Goal: Task Accomplishment & Management: Complete application form

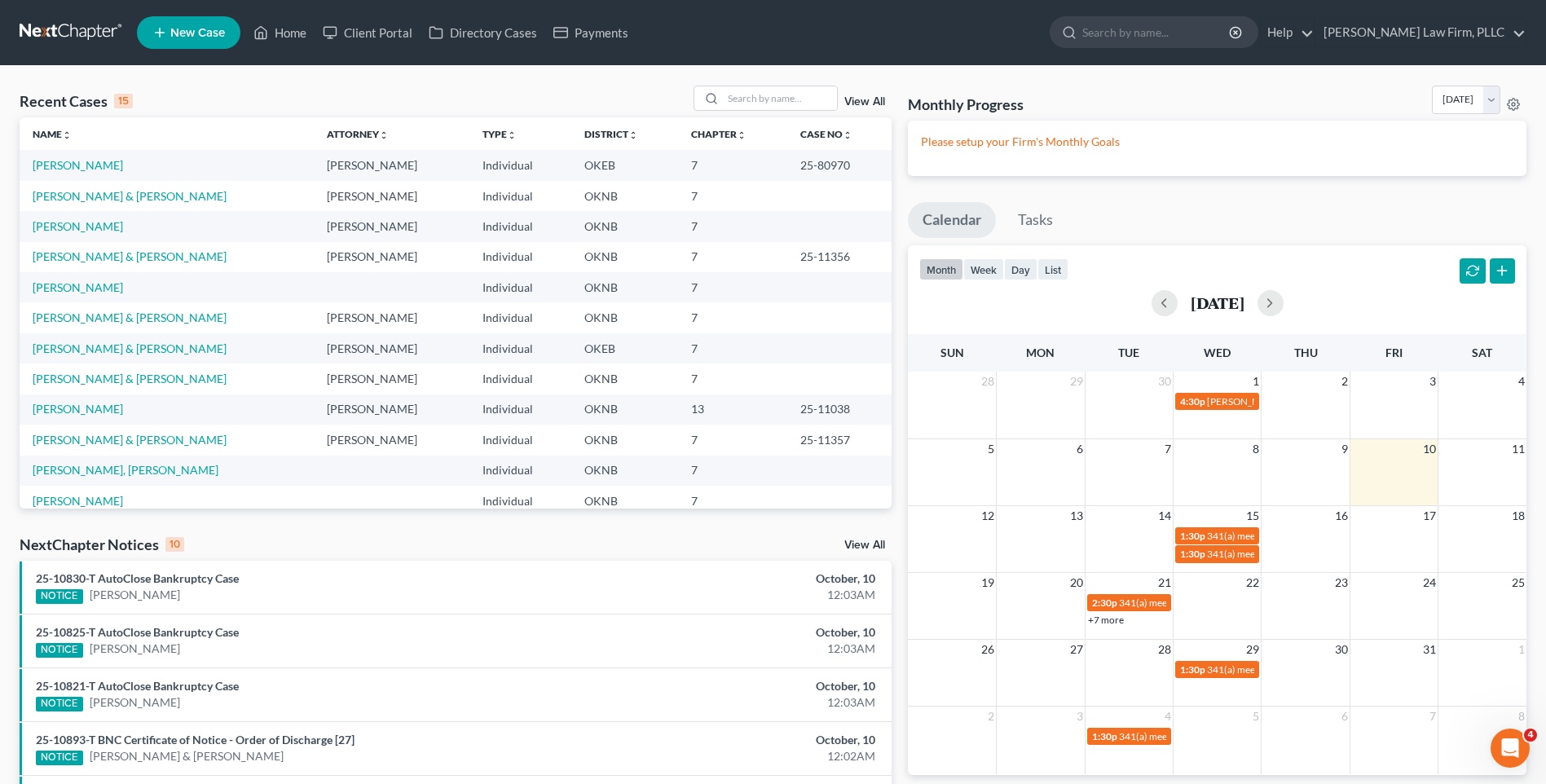
click at [79, 27] on link at bounding box center [71, 32] width 105 height 30
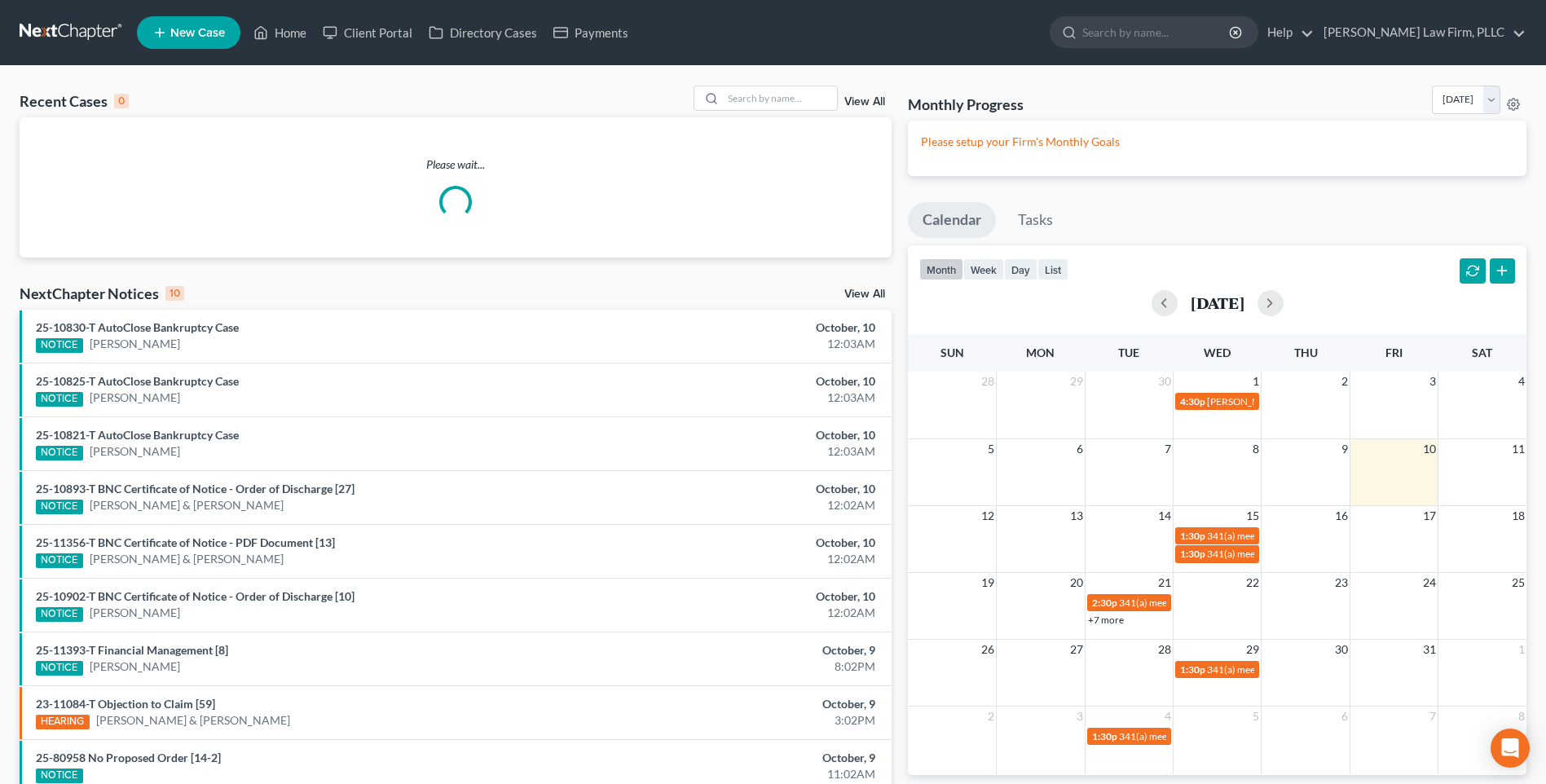
click at [200, 36] on span "New Case" at bounding box center [197, 32] width 55 height 12
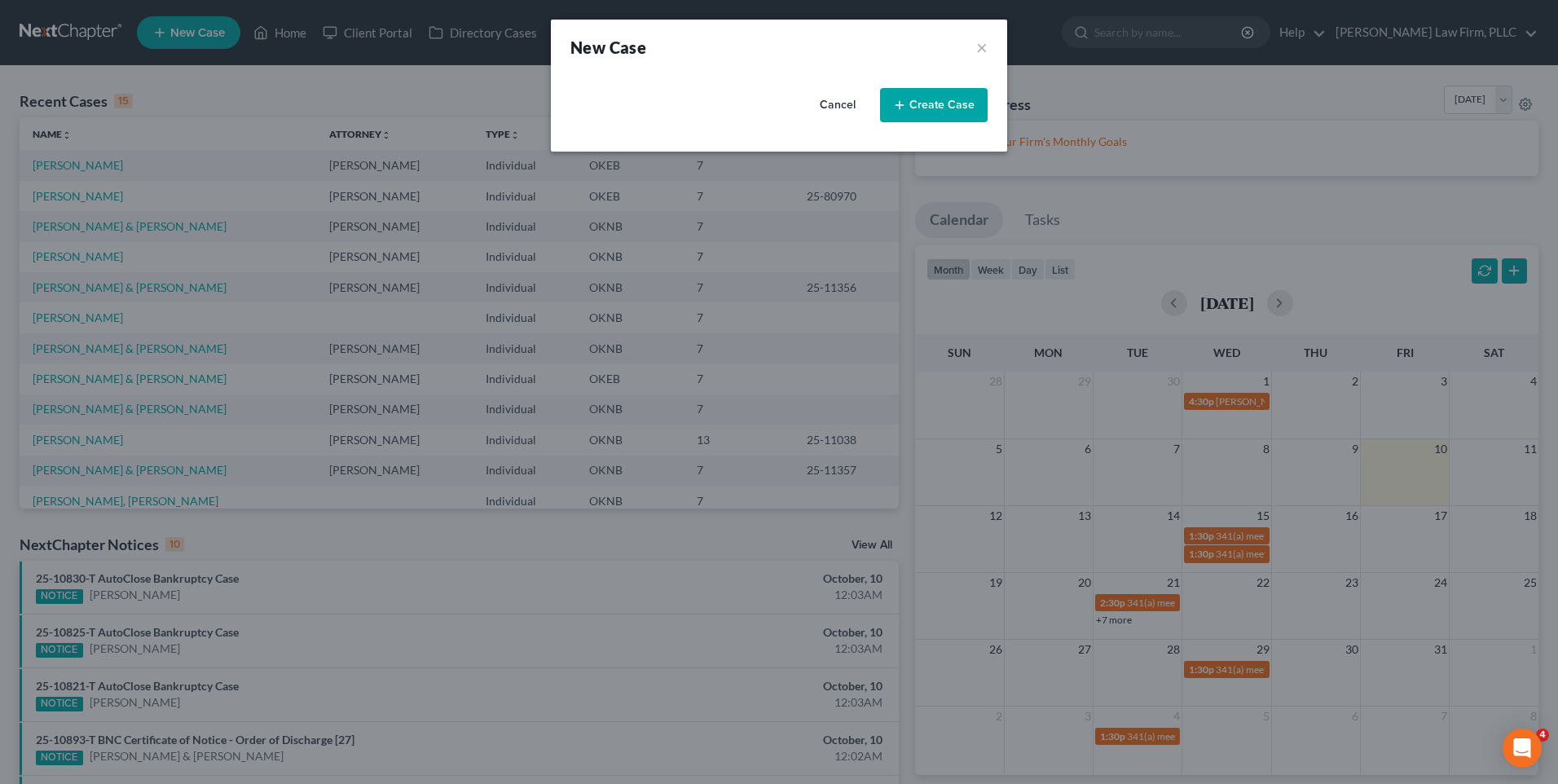
select select "64"
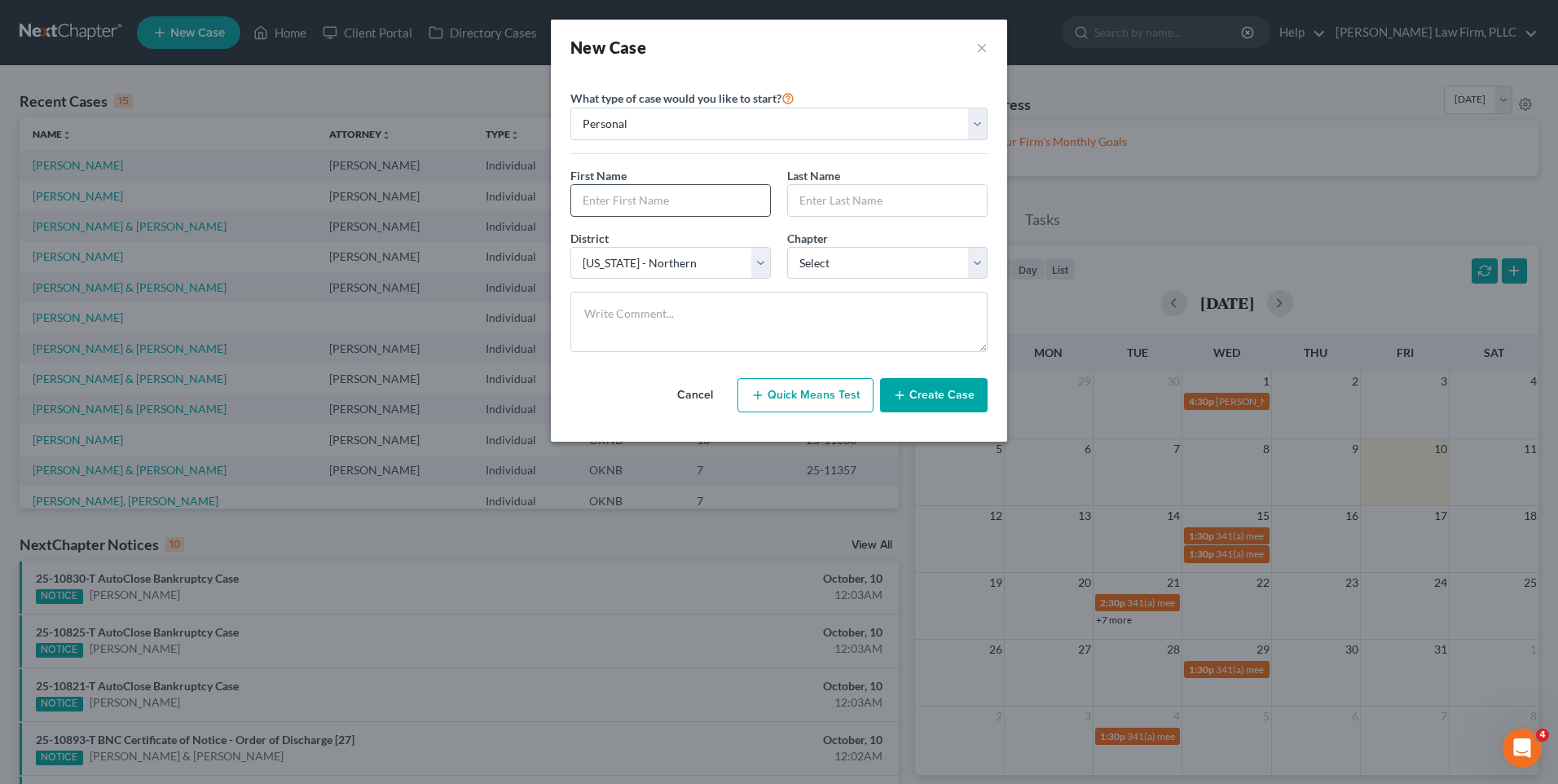
click at [727, 205] on input "text" at bounding box center [670, 200] width 199 height 31
type input "c"
type input "Charles"
click at [834, 201] on input "text" at bounding box center [887, 200] width 199 height 31
type input "Riggs"
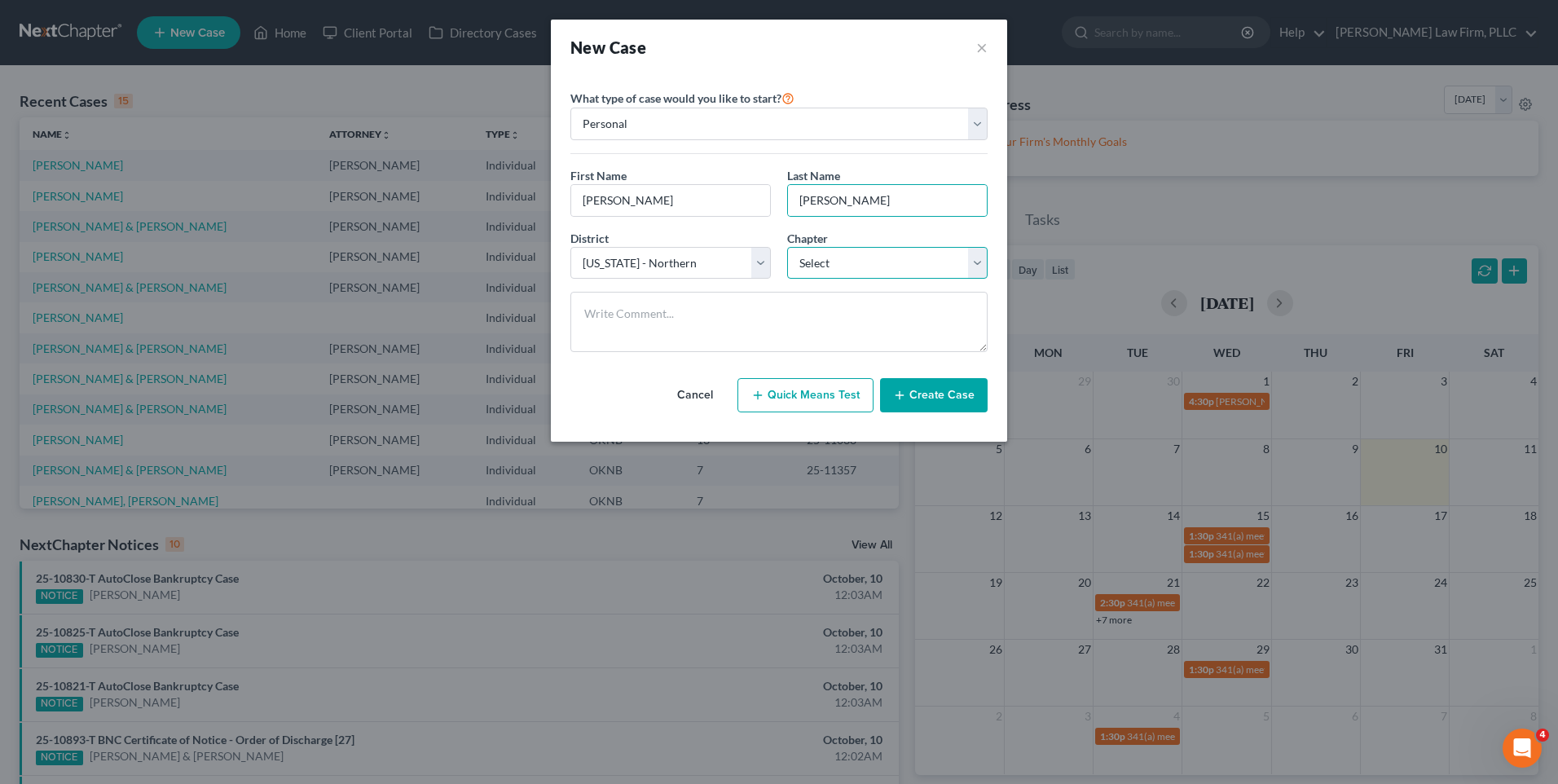
click at [896, 263] on select "Select 7 11 12 13" at bounding box center [887, 263] width 201 height 32
click at [787, 247] on select "Select 7 11 12 13" at bounding box center [887, 263] width 201 height 32
click at [975, 262] on select "Select 7 11 12 13" at bounding box center [887, 263] width 201 height 32
select select "3"
click at [787, 247] on select "Select 7 11 12 13" at bounding box center [887, 263] width 201 height 32
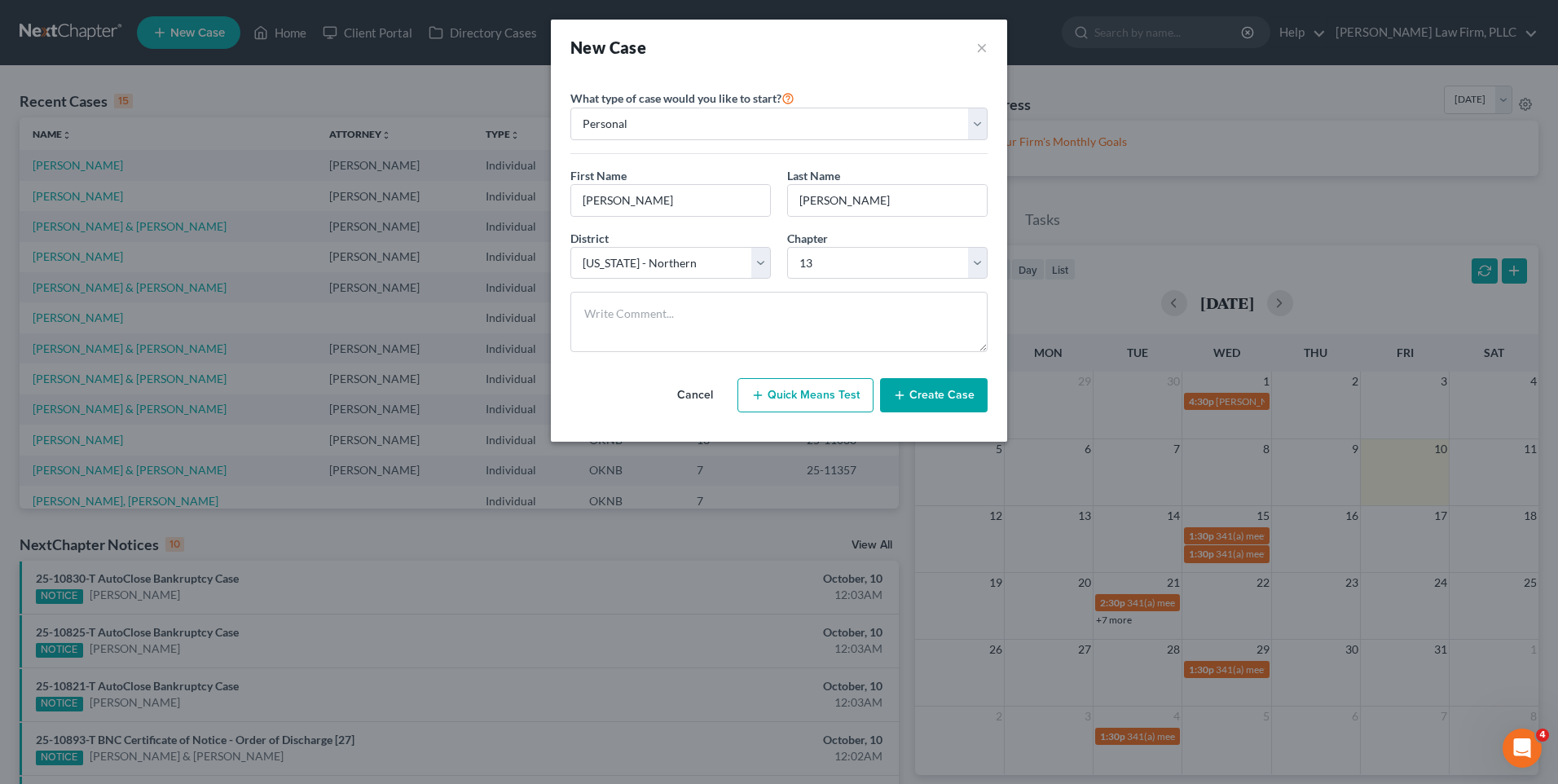
click at [918, 392] on button "Create Case" at bounding box center [934, 394] width 107 height 34
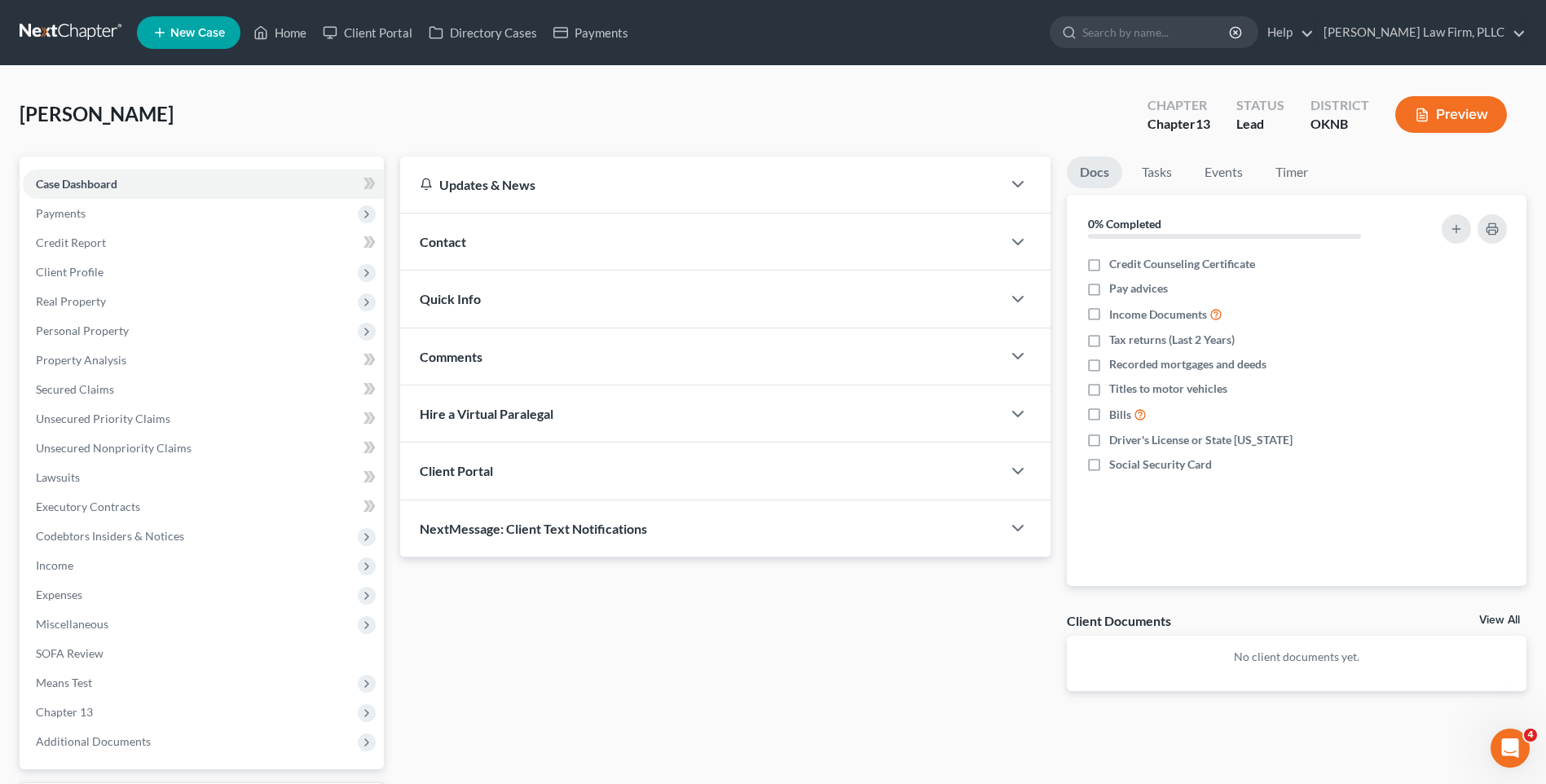
click at [525, 459] on div "Client Portal" at bounding box center [701, 470] width 602 height 56
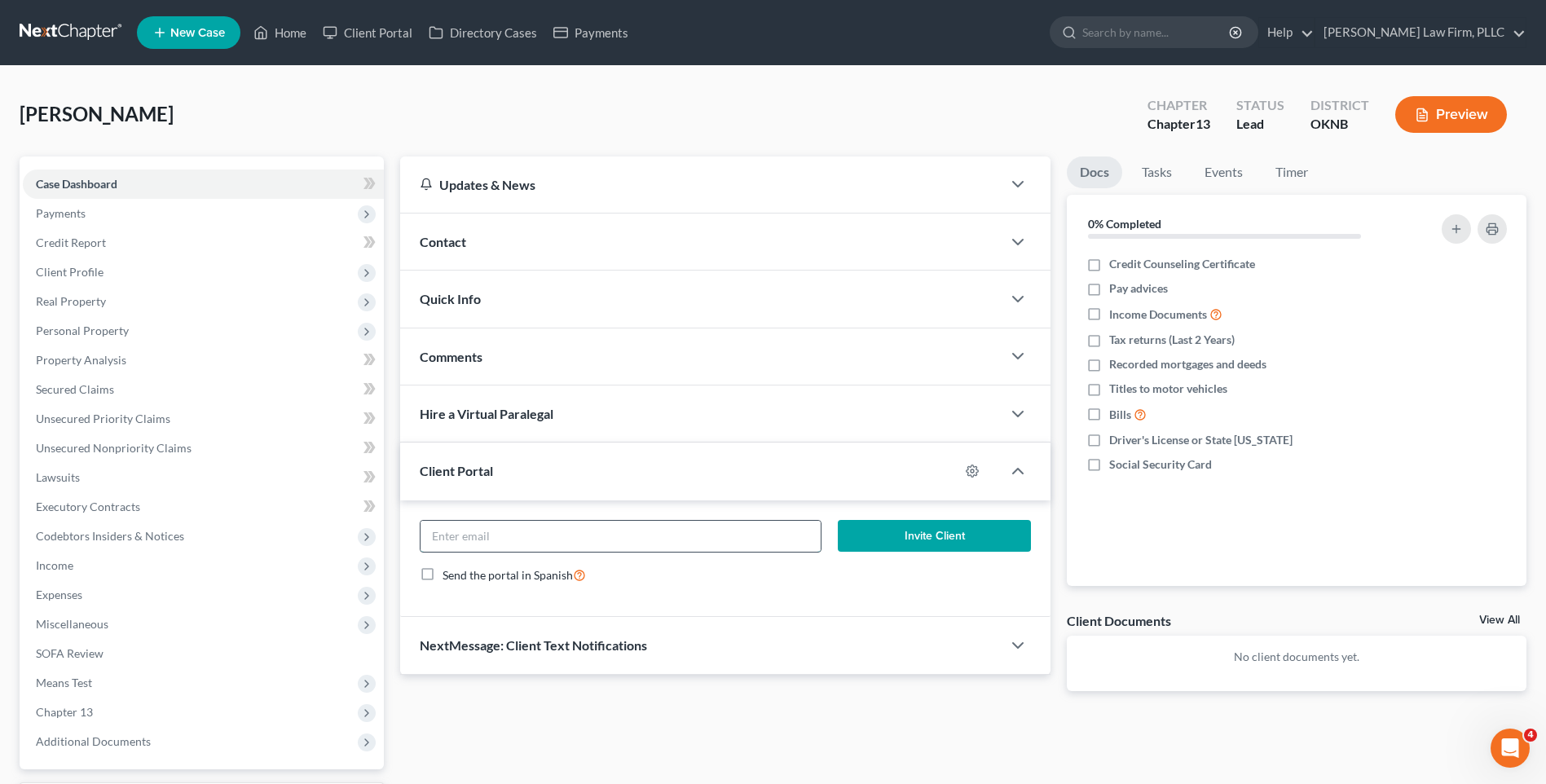
click at [512, 537] on input "email" at bounding box center [620, 535] width 400 height 31
paste input "SBCHEER@GMAIL.COM"
type input "SBCHEER@GMAIL.COM"
click at [767, 578] on div "Send the portal in Spanish" at bounding box center [725, 575] width 611 height 19
click at [929, 528] on button "Invite Client" at bounding box center [934, 536] width 193 height 32
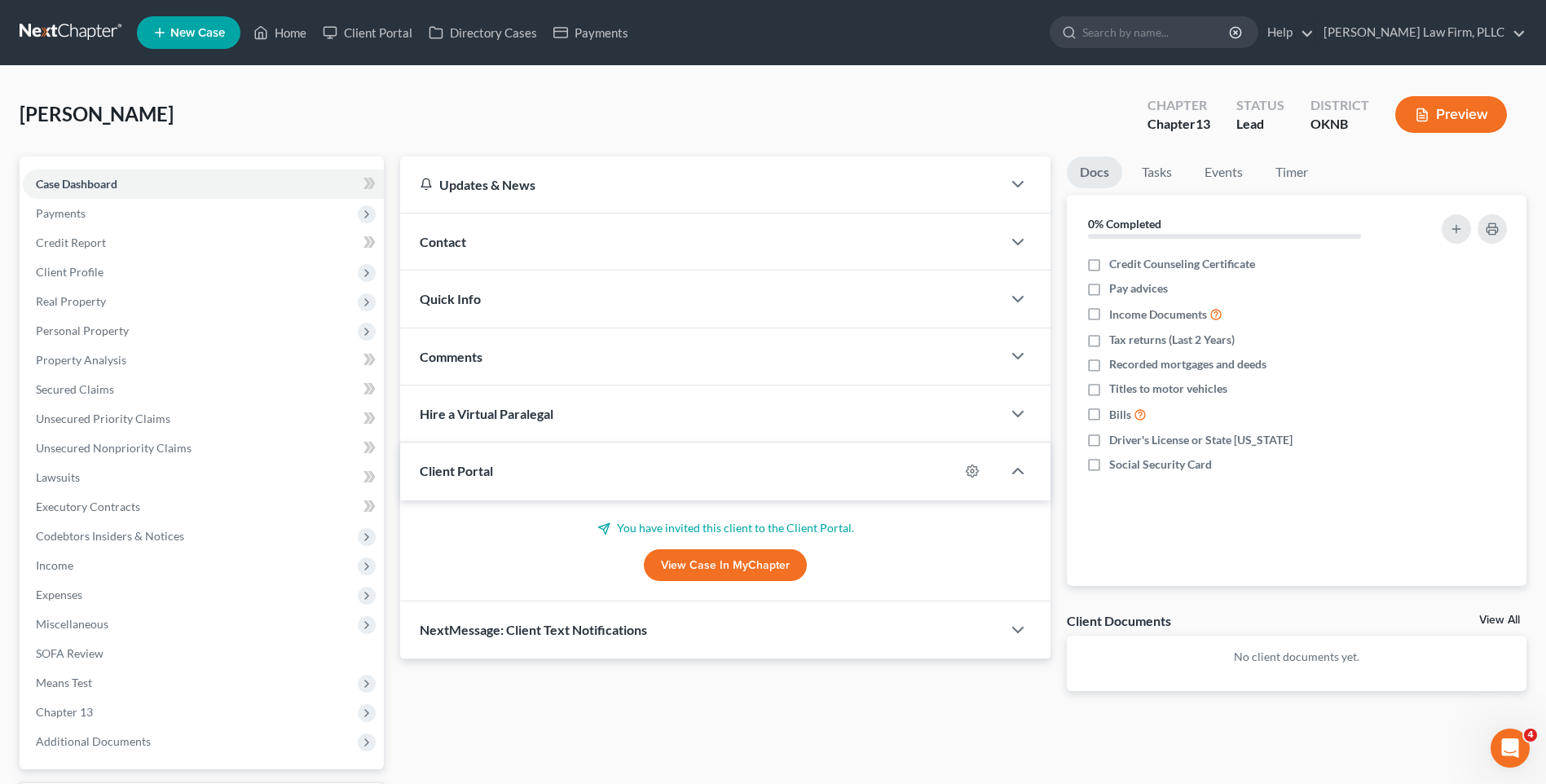
click at [216, 30] on span "New Case" at bounding box center [197, 32] width 55 height 12
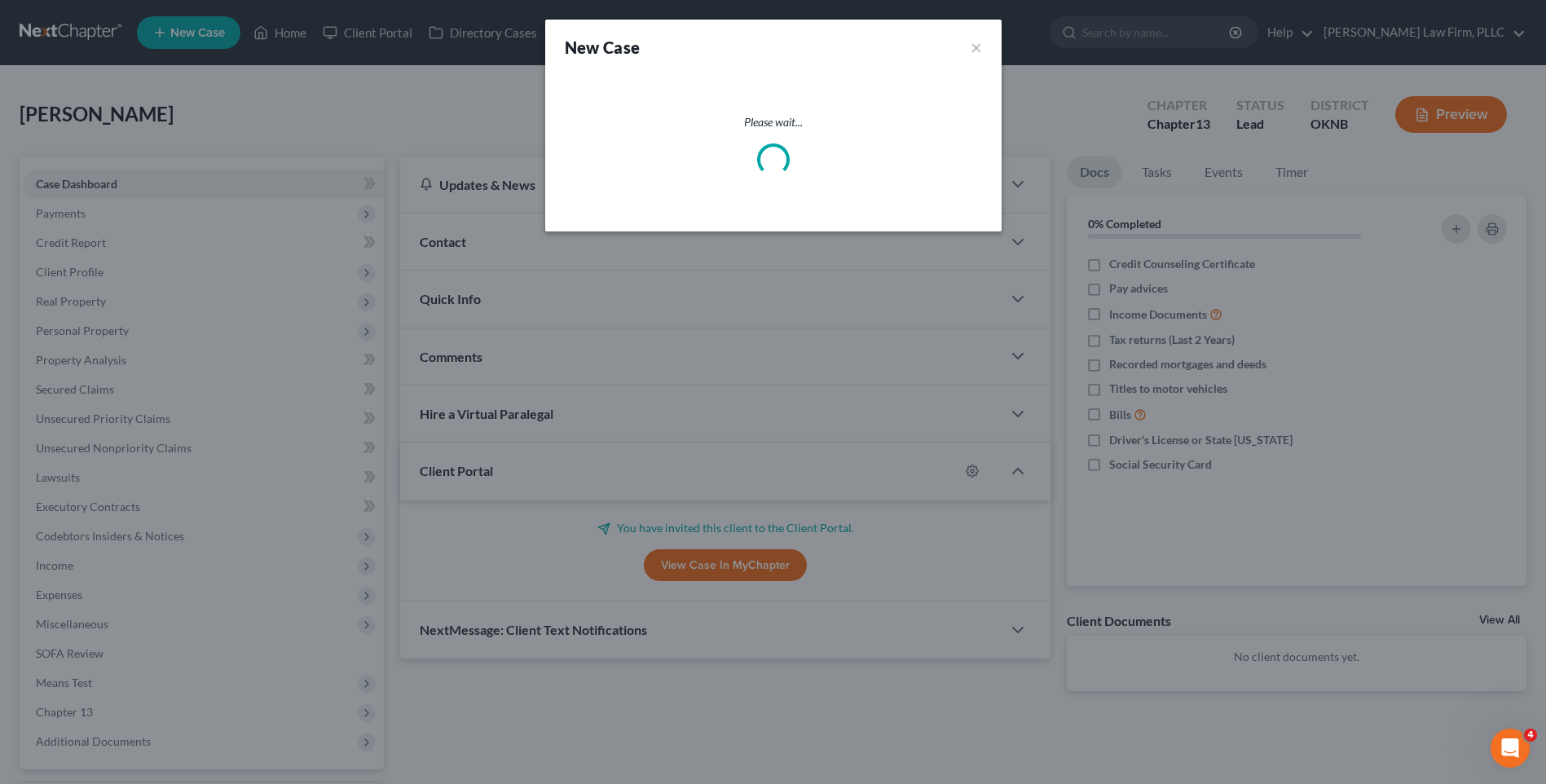
select select "64"
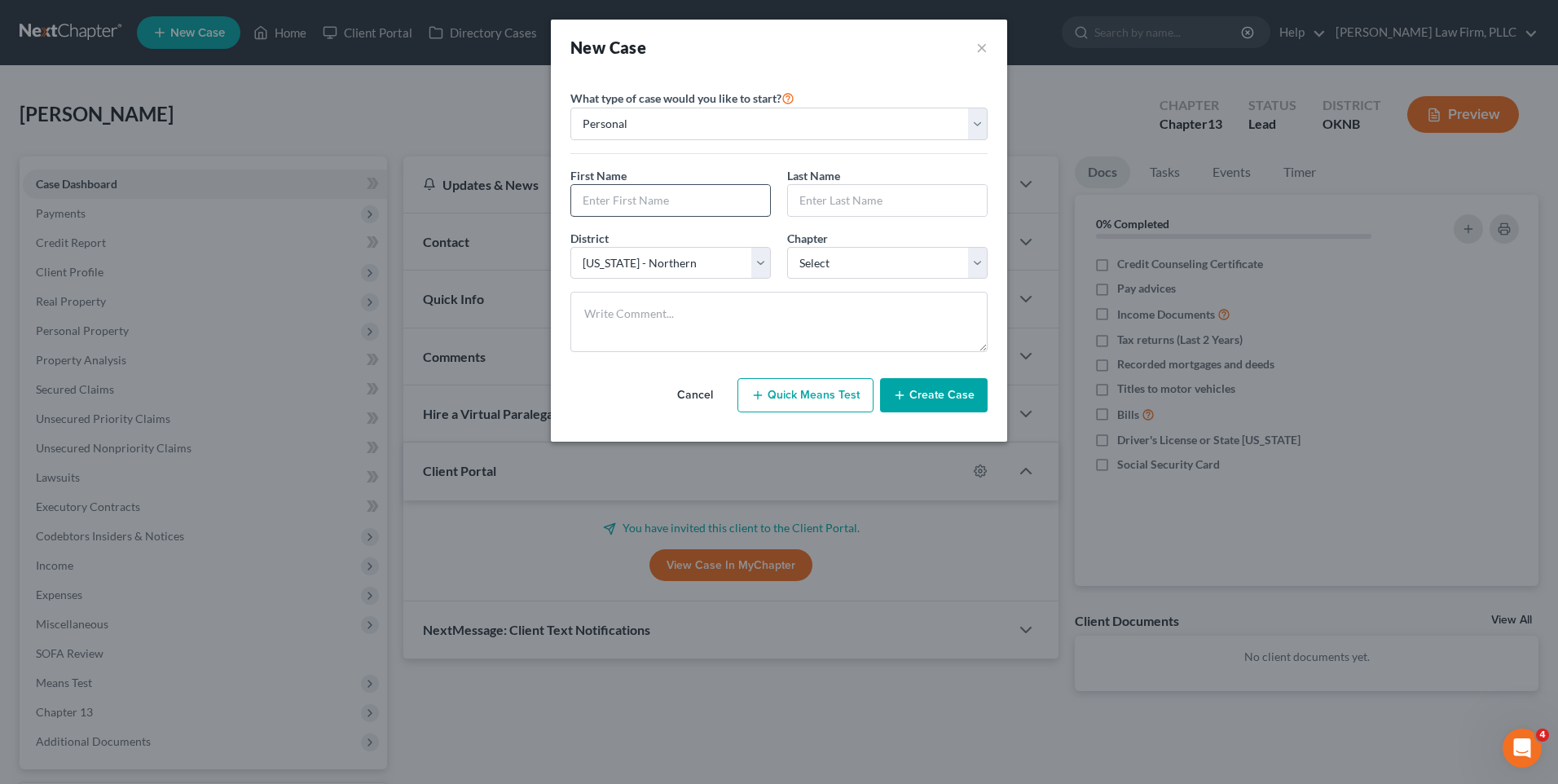
click at [727, 207] on input "text" at bounding box center [670, 200] width 199 height 31
click at [436, 153] on div "New Case × Please select case type * Bankruptcy Bankruptcy What type of case wo…" at bounding box center [779, 392] width 1558 height 784
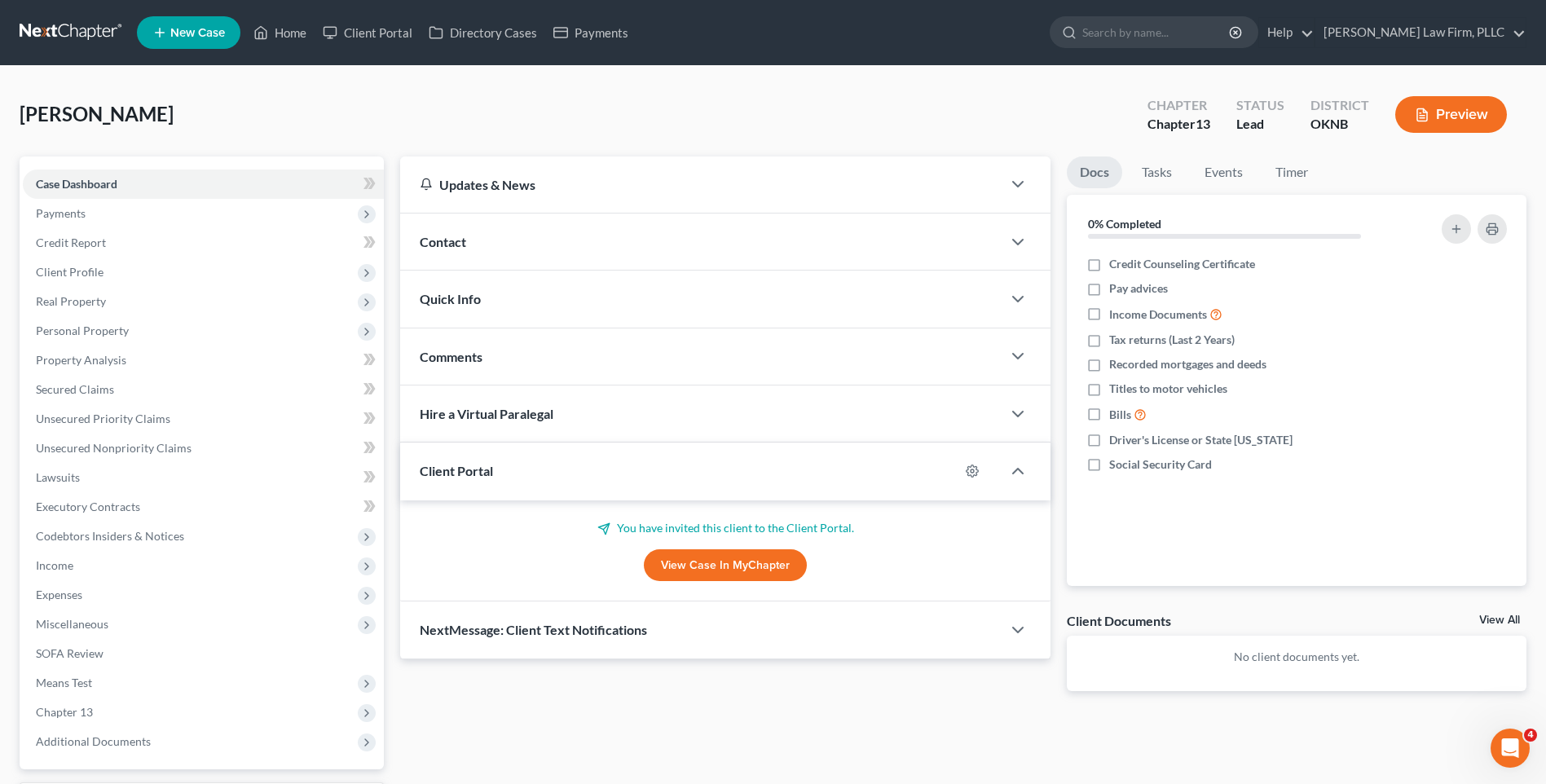
click at [102, 27] on link at bounding box center [71, 32] width 105 height 30
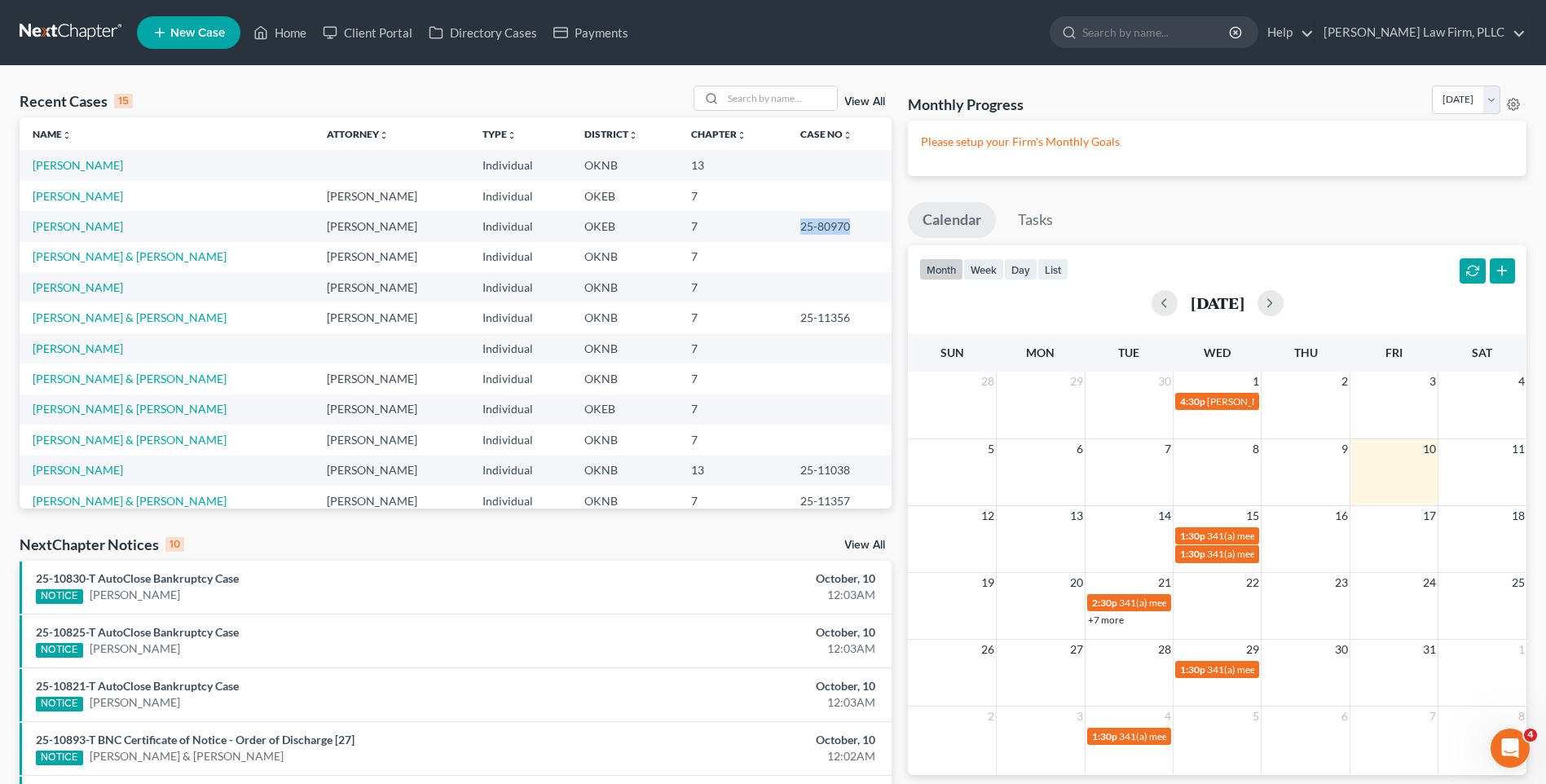
drag, startPoint x: 781, startPoint y: 222, endPoint x: 831, endPoint y: 229, distance: 50.5
click at [831, 229] on td "25-80970" at bounding box center [839, 226] width 105 height 31
drag, startPoint x: 831, startPoint y: 229, endPoint x: 850, endPoint y: 229, distance: 19.0
click at [850, 229] on td "25-80970" at bounding box center [839, 226] width 105 height 31
drag, startPoint x: 850, startPoint y: 229, endPoint x: 780, endPoint y: 225, distance: 70.1
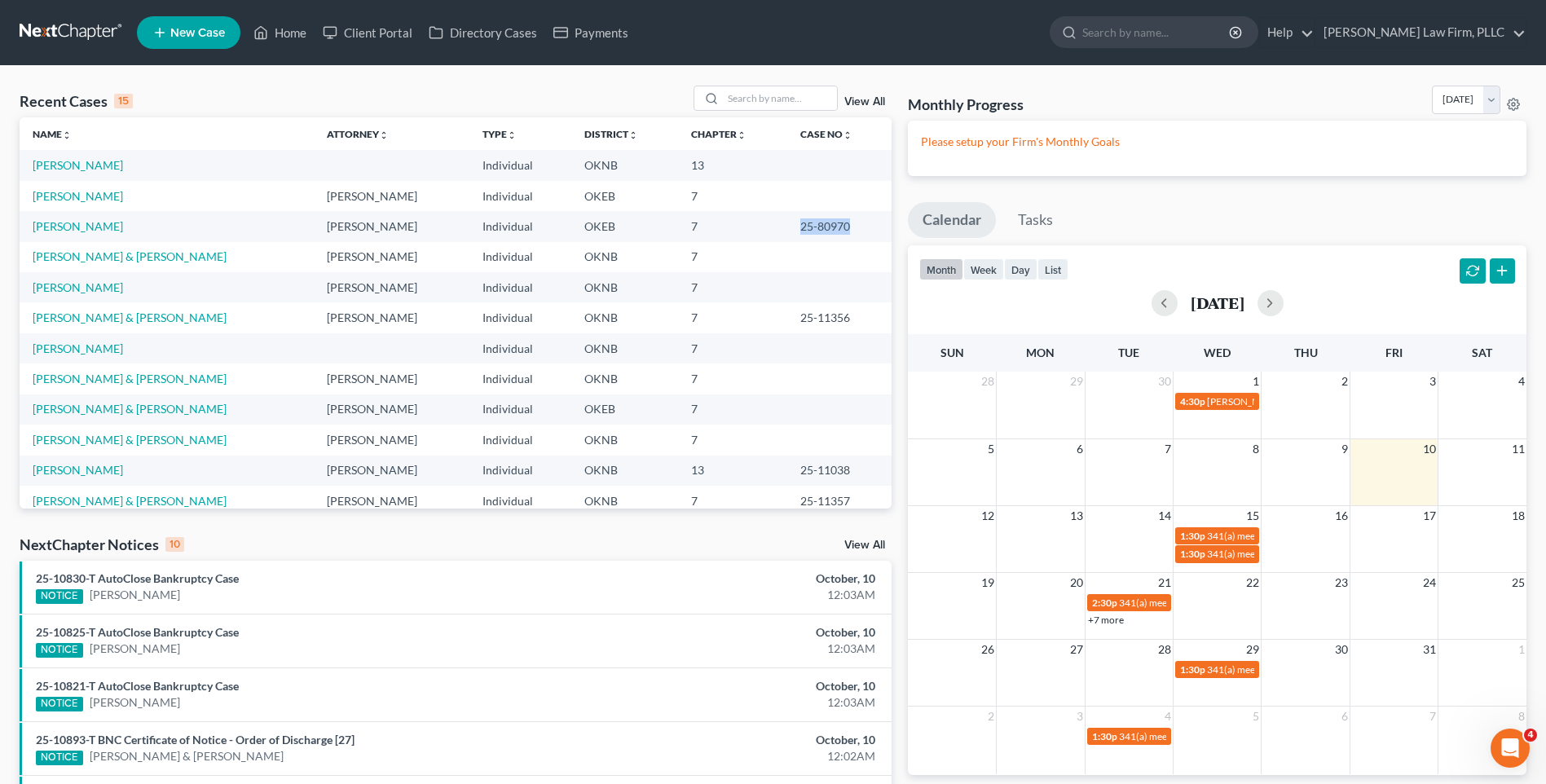
click at [787, 225] on td "25-80970" at bounding box center [839, 226] width 105 height 31
